Goal: Information Seeking & Learning: Learn about a topic

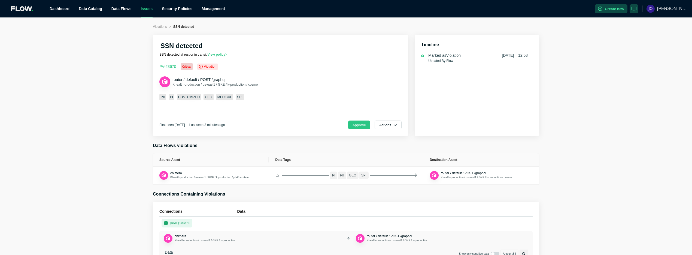
scroll to position [82, 0]
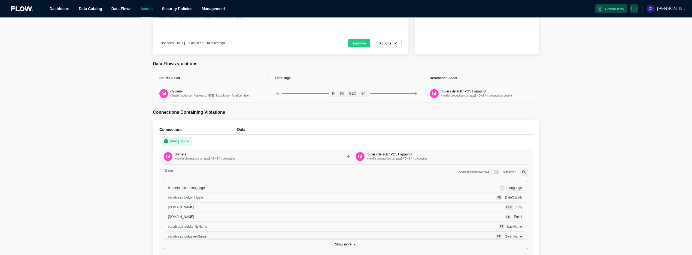
click at [415, 93] on icon at bounding box center [415, 93] width 3 height 4
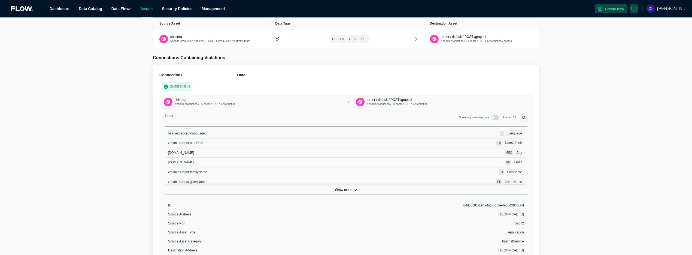
scroll to position [164, 0]
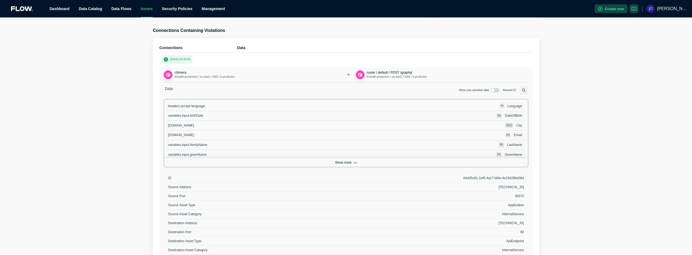
click at [342, 162] on button "Show more" at bounding box center [346, 162] width 364 height 9
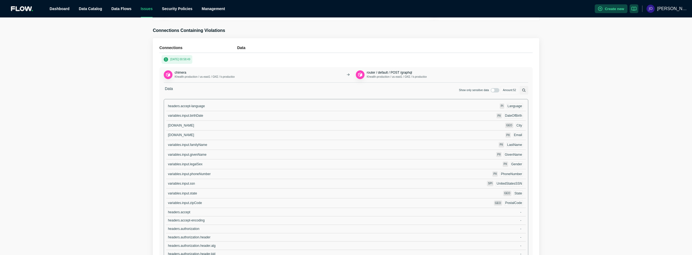
click at [179, 184] on span "variables.input.ssn" at bounding box center [181, 184] width 27 height 4
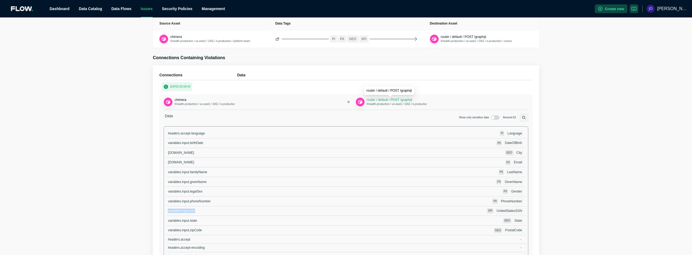
click at [412, 101] on span "router / default / POST /graphql" at bounding box center [390, 100] width 46 height 4
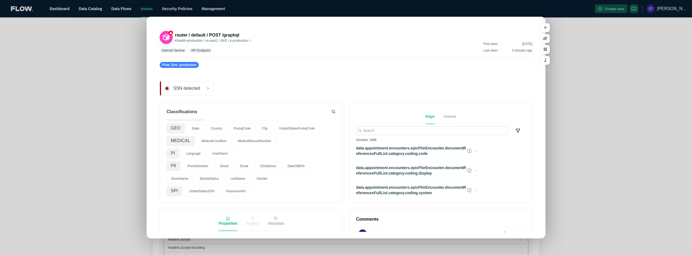
scroll to position [0, 0]
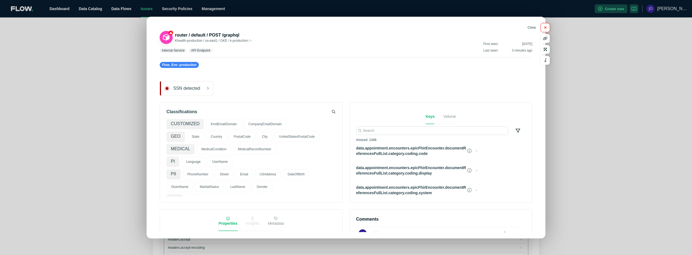
click at [545, 28] on icon "button" at bounding box center [546, 27] width 2 height 2
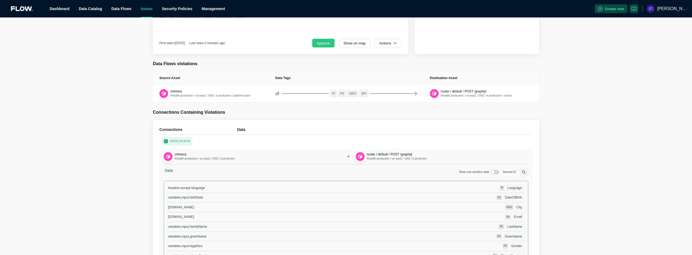
scroll to position [109, 0]
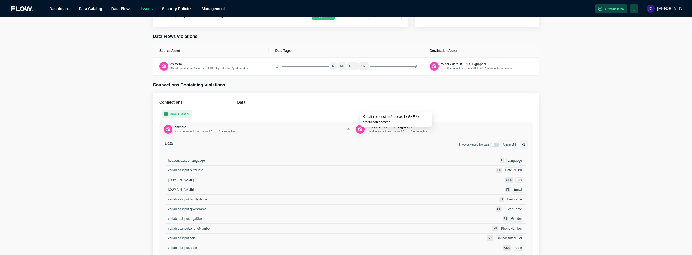
click at [395, 131] on span "Khealth-production / us-east1 / GKE / k-production / cosmo" at bounding box center [402, 131] width 71 height 3
click at [394, 128] on span "router / default / POST /graphql" at bounding box center [390, 127] width 46 height 4
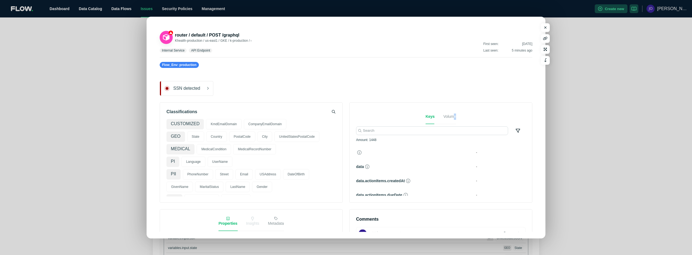
click at [455, 119] on span "Volume" at bounding box center [449, 116] width 13 height 4
click at [436, 117] on div "Keys Volume" at bounding box center [441, 116] width 31 height 15
click at [271, 101] on div "router / default / POST /graphql Khealth-production / us-east1 / GKE / k-produc…" at bounding box center [346, 233] width 373 height 420
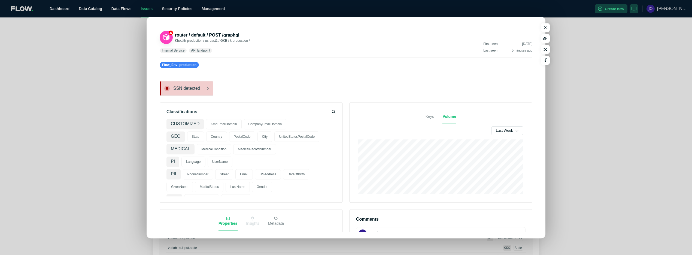
click at [183, 92] on div "SSN detected" at bounding box center [187, 88] width 54 height 15
click at [194, 89] on span "SSN detected" at bounding box center [190, 88] width 35 height 5
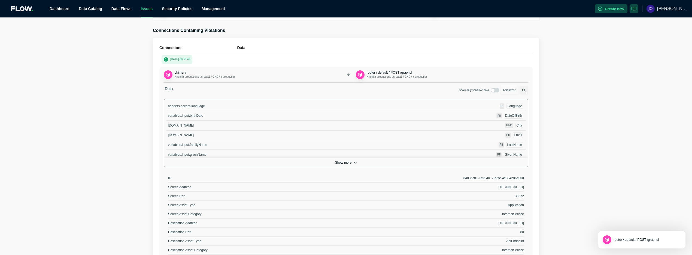
scroll to position [191, 0]
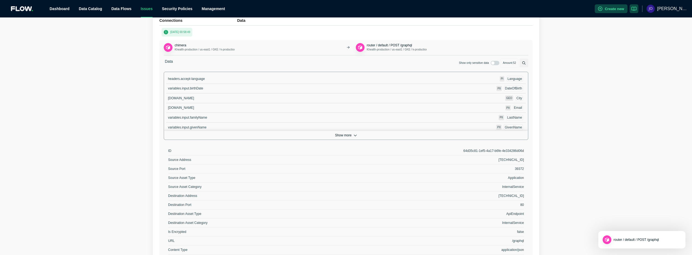
click at [345, 136] on button "Show more" at bounding box center [346, 135] width 364 height 9
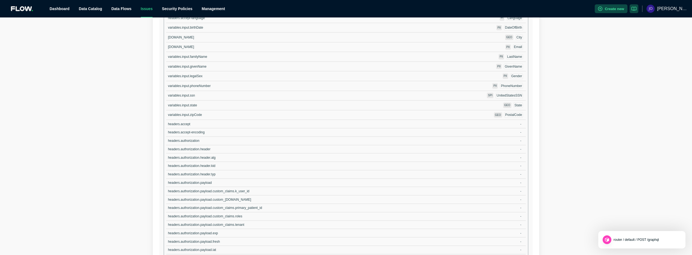
scroll to position [88, 0]
